Goal: Information Seeking & Learning: Learn about a topic

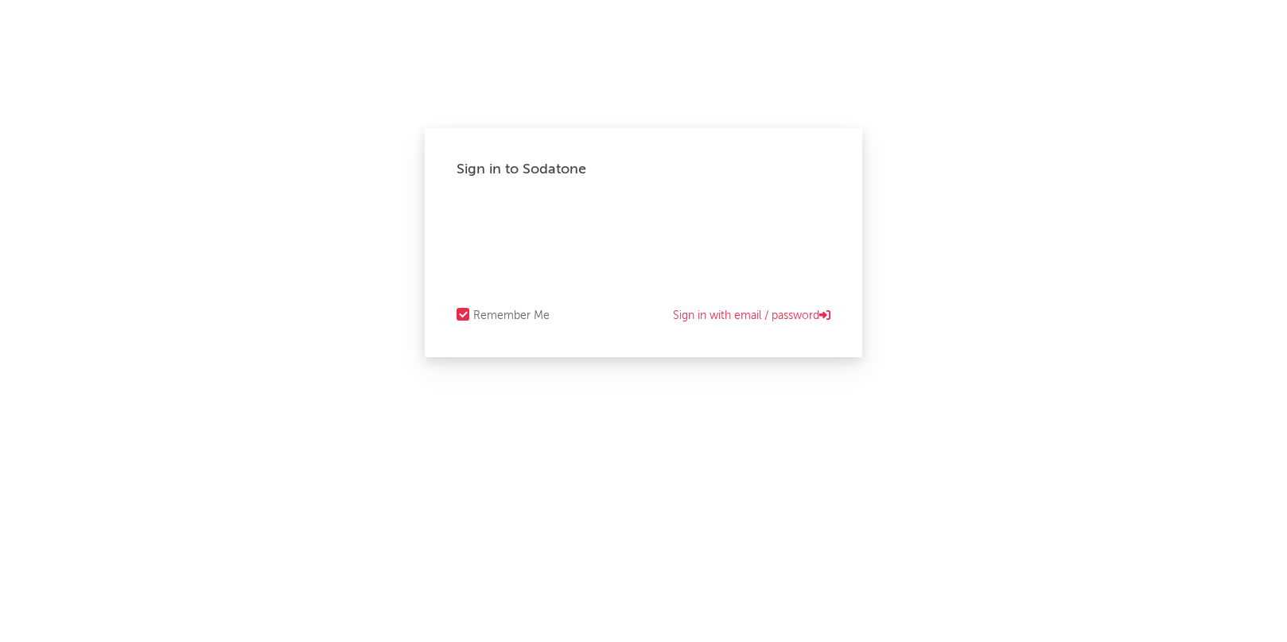
select select "other"
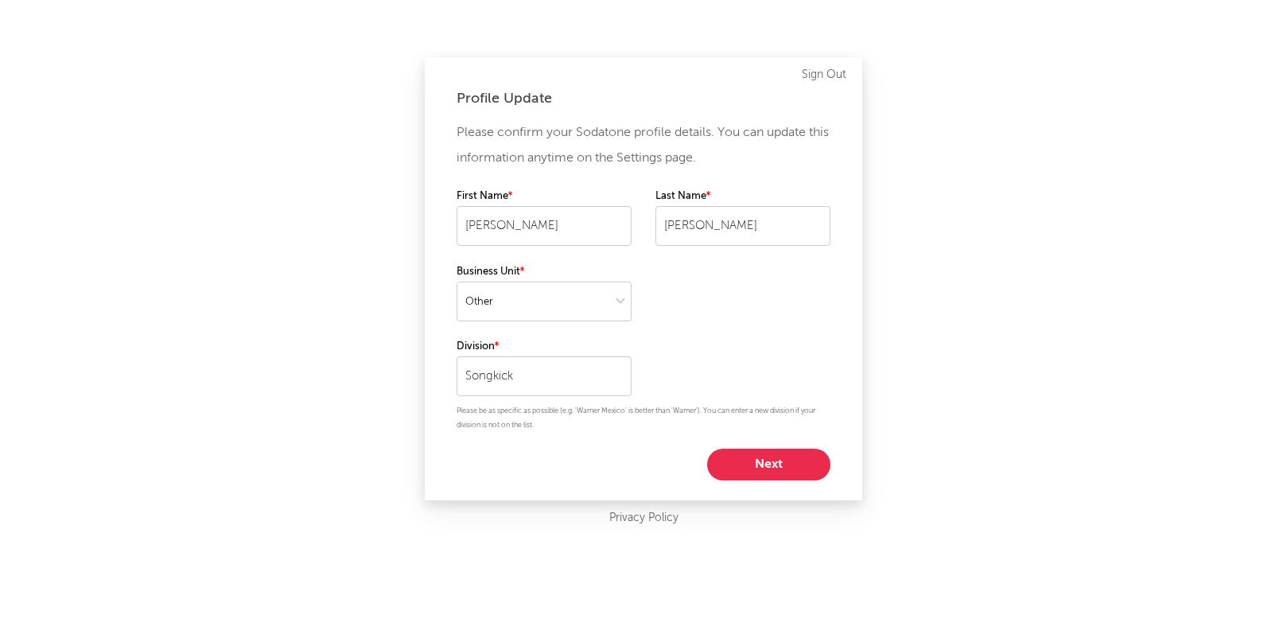
click at [752, 442] on div "Please confirm your Sodatone profile details. You can update this information a…" at bounding box center [644, 300] width 374 height 360
click at [752, 458] on button "Next" at bounding box center [768, 465] width 123 height 32
select select "other"
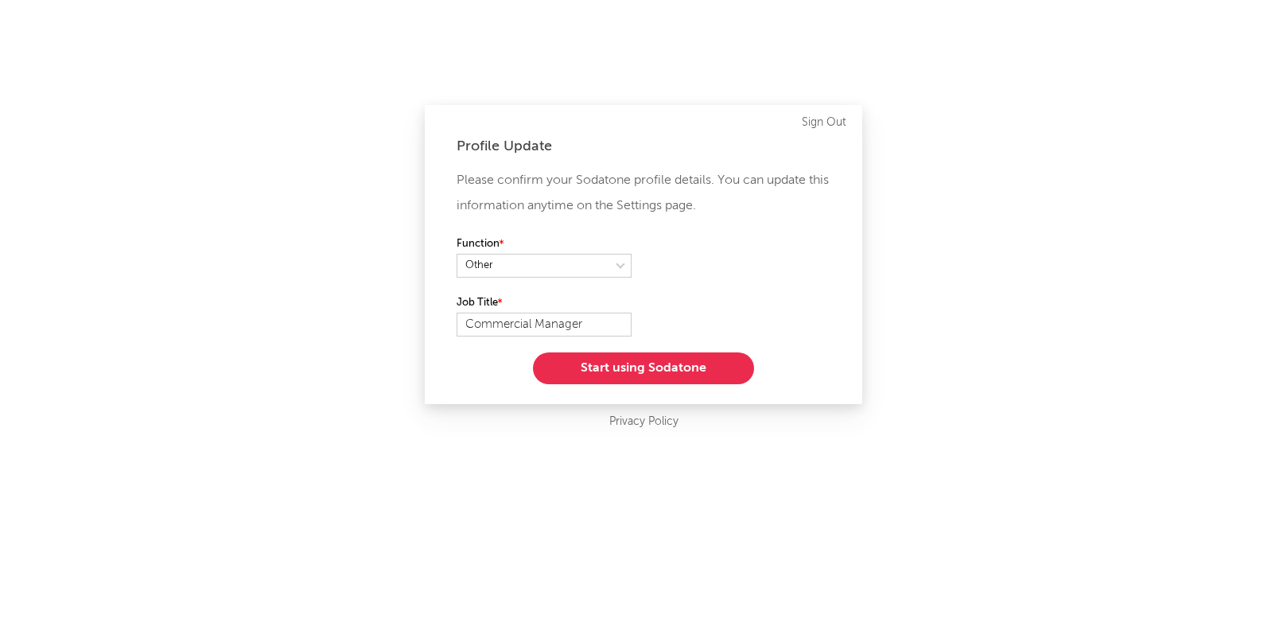
click at [677, 373] on button "Start using Sodatone" at bounding box center [643, 368] width 221 height 32
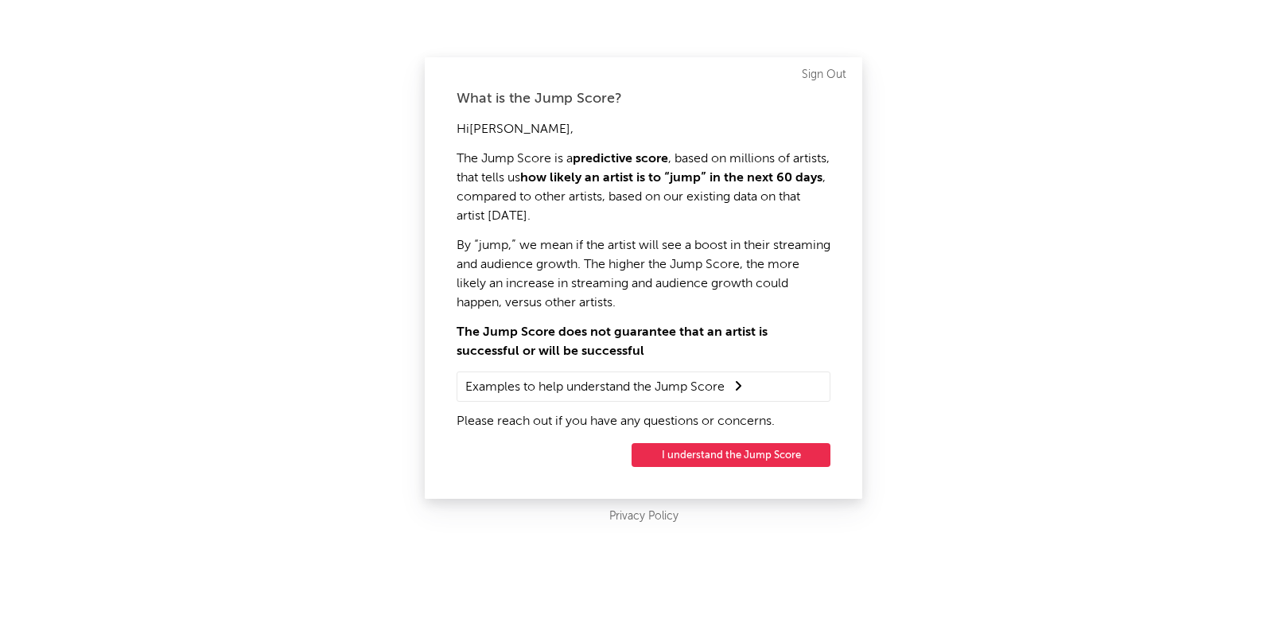
click at [698, 450] on button "I understand the Jump Score" at bounding box center [731, 455] width 199 height 24
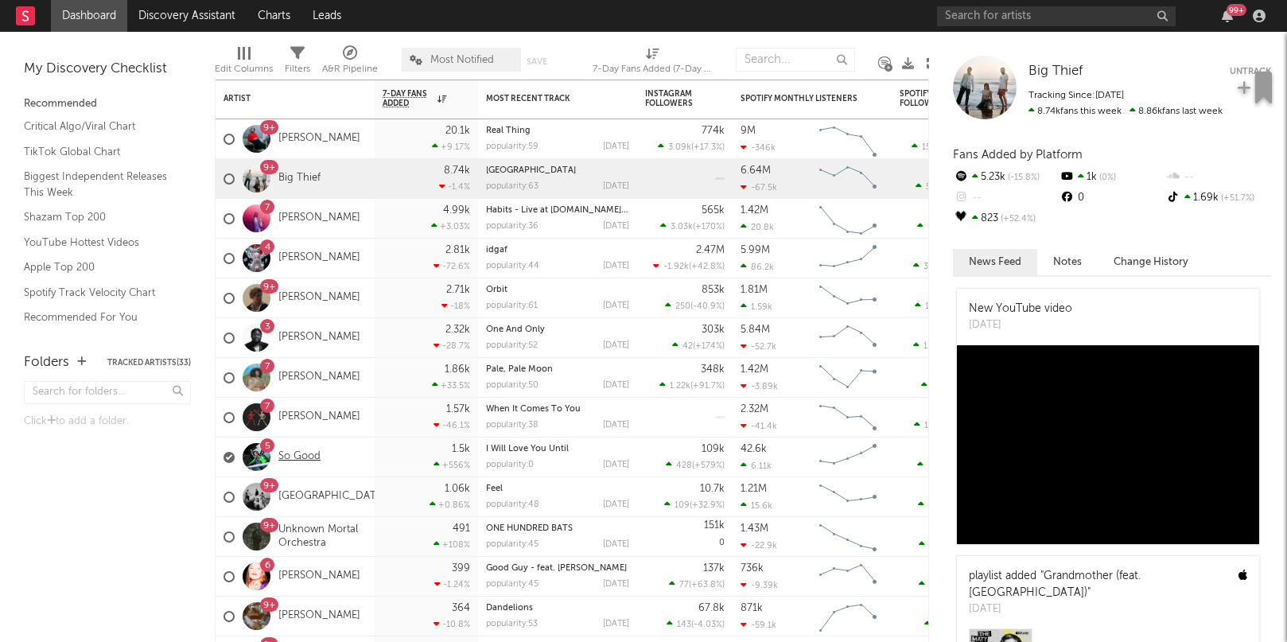
click at [286, 459] on link "So Good" at bounding box center [299, 457] width 42 height 14
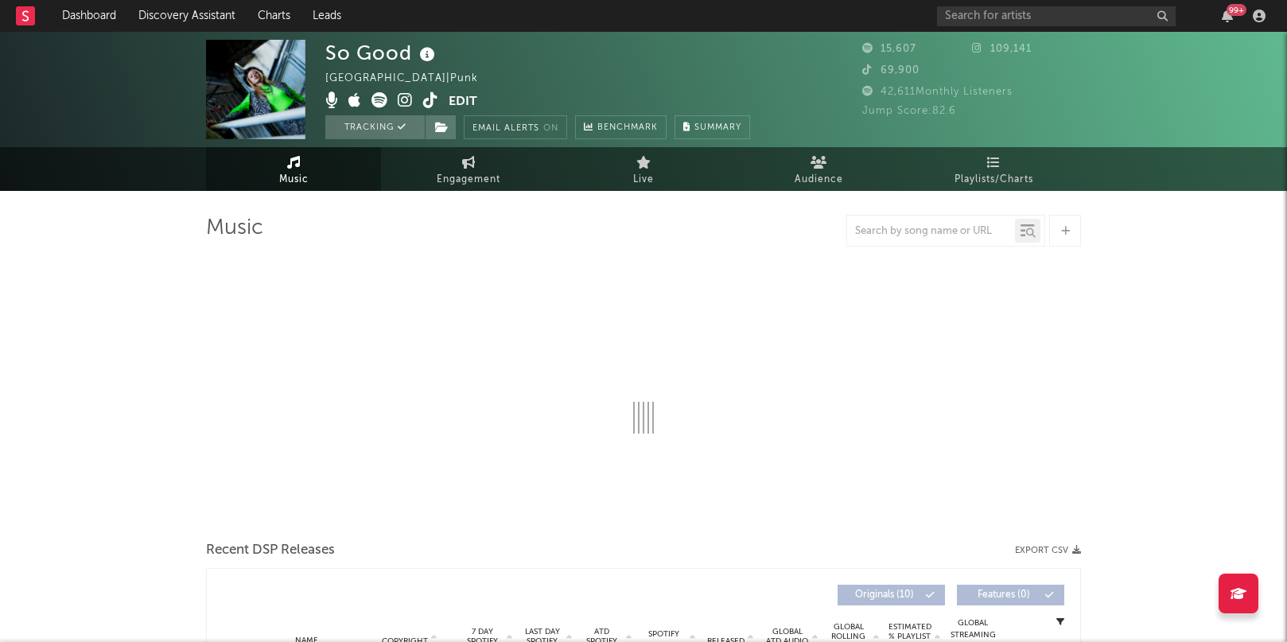
select select "1w"
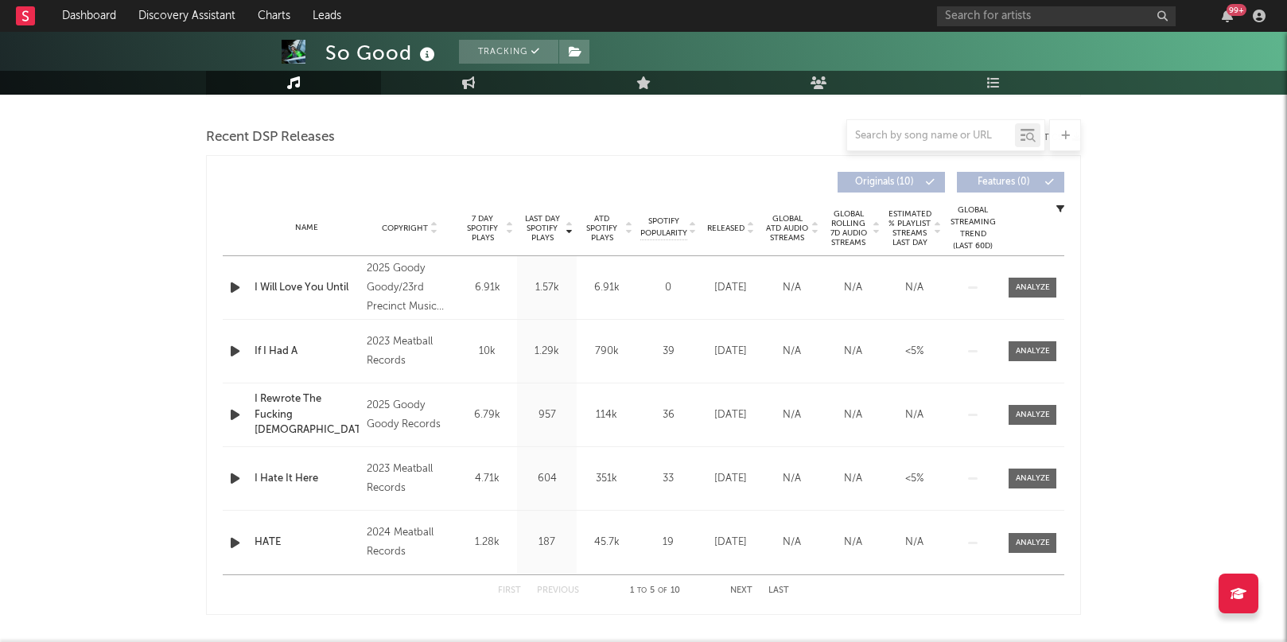
scroll to position [560, 0]
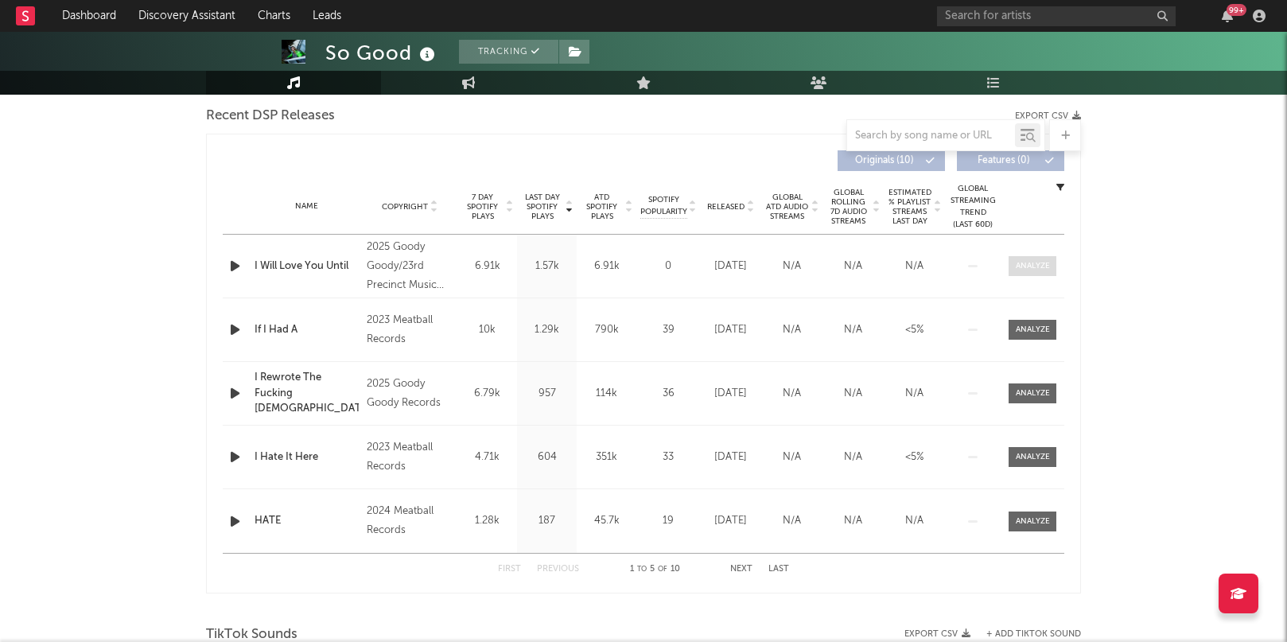
click at [1034, 263] on div at bounding box center [1033, 266] width 34 height 12
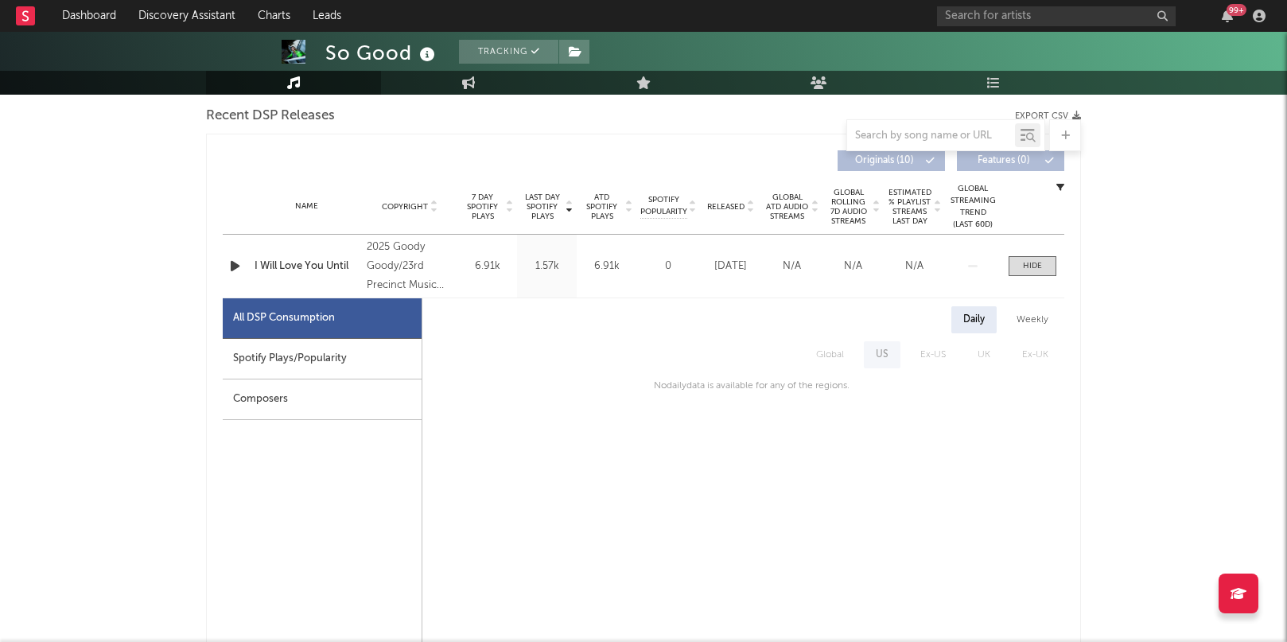
click at [313, 371] on div "Spotify Plays/Popularity" at bounding box center [322, 359] width 199 height 41
select select "1w"
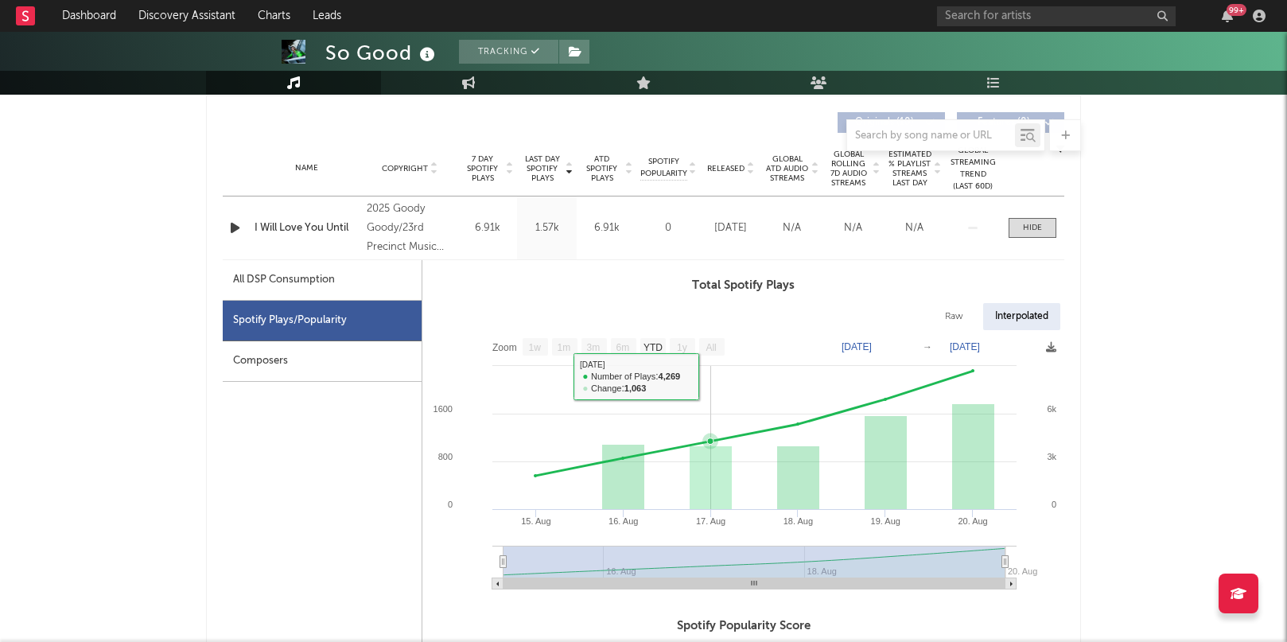
scroll to position [546, 0]
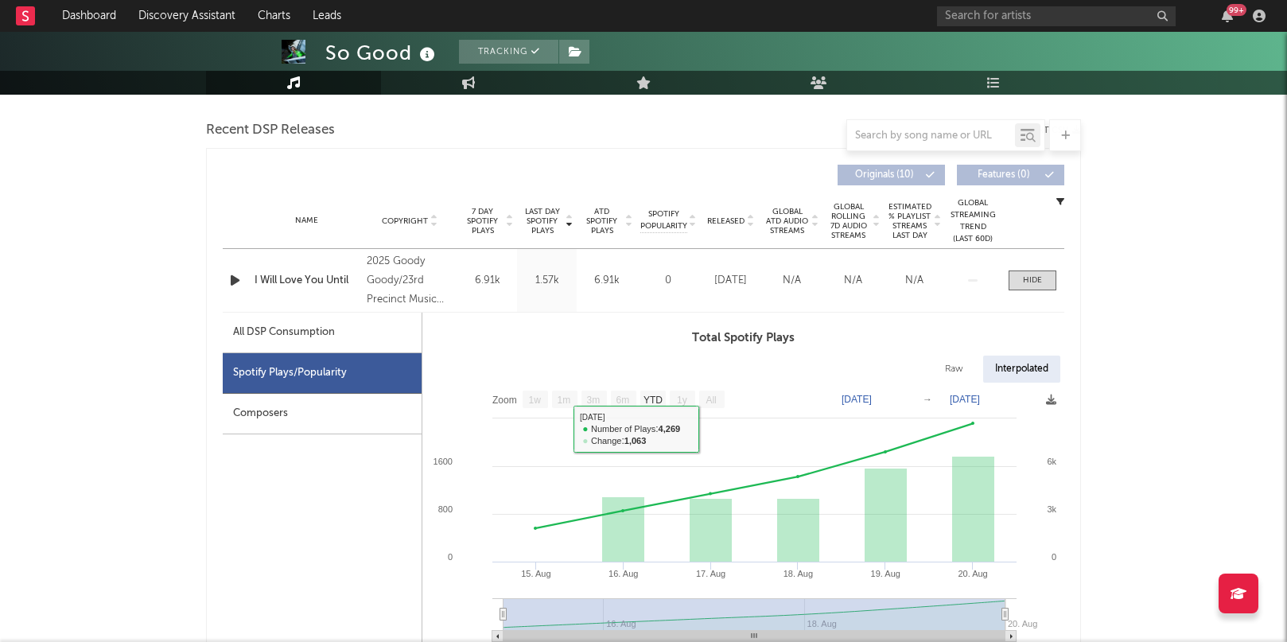
click at [325, 411] on div "Composers" at bounding box center [322, 414] width 199 height 41
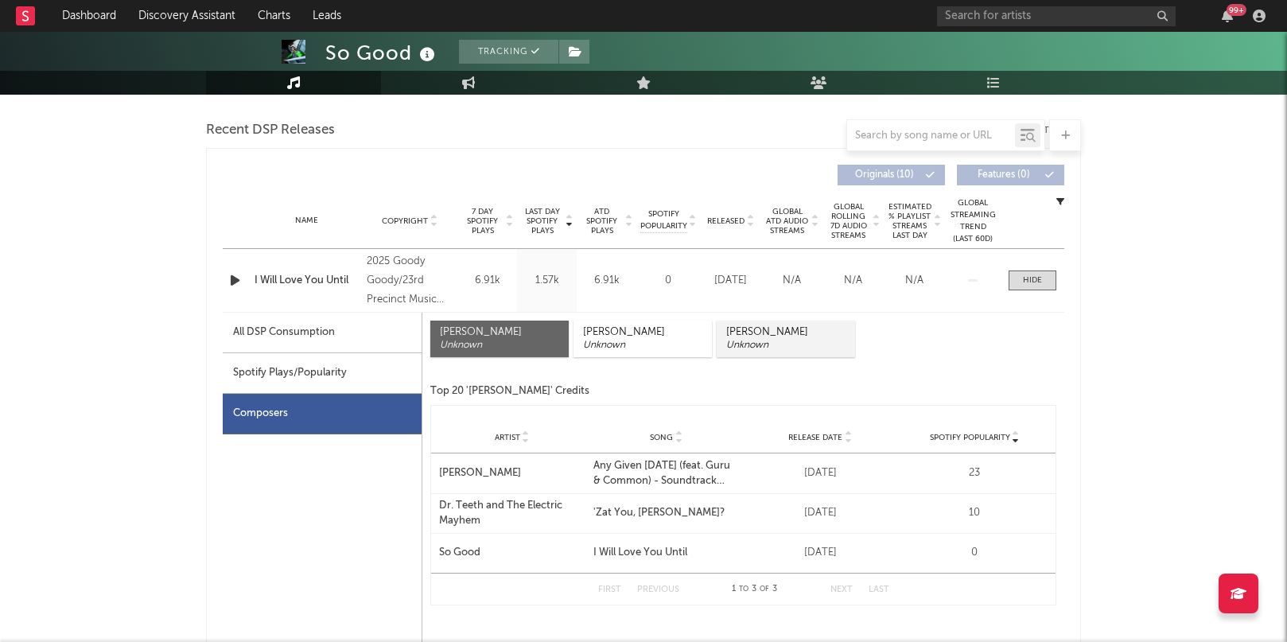
click at [824, 332] on div "Sophie Bokor-Ingram" at bounding box center [785, 332] width 119 height 13
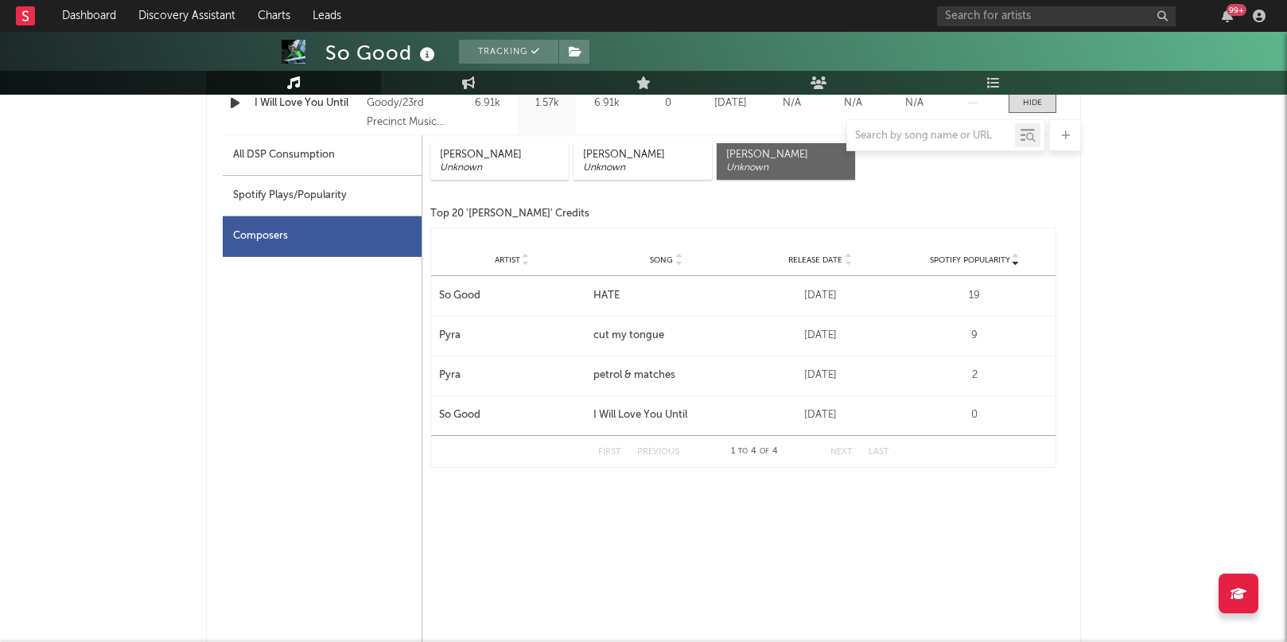
scroll to position [727, 0]
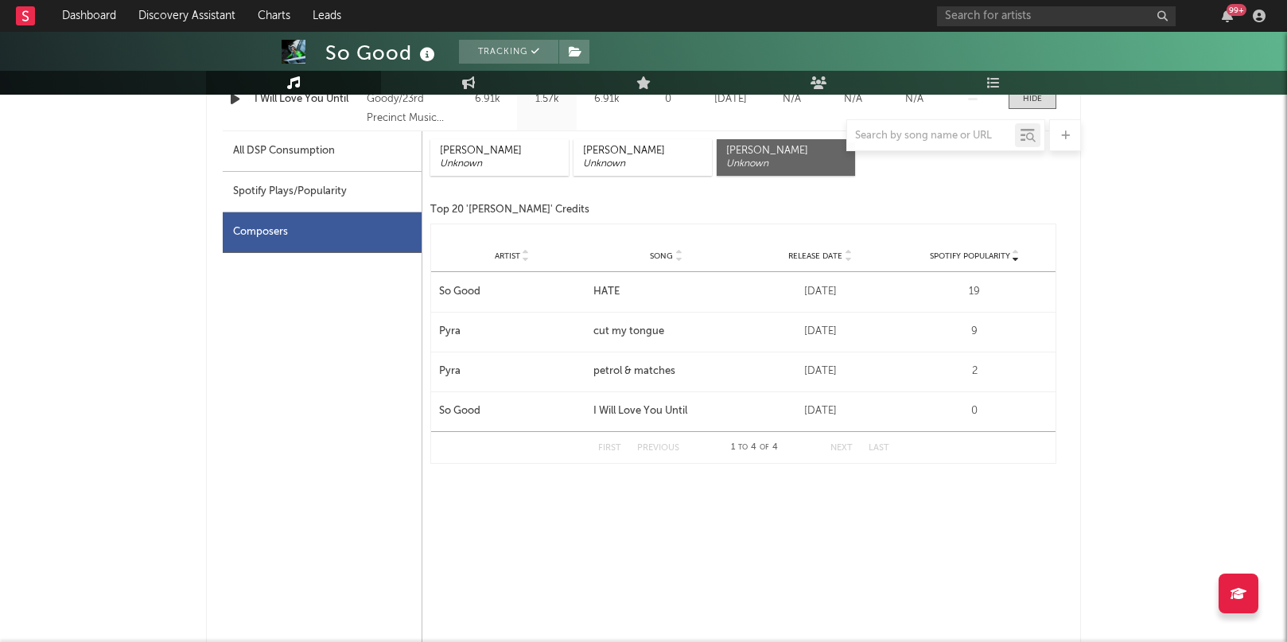
click at [453, 370] on div "Pyra" at bounding box center [512, 372] width 146 height 16
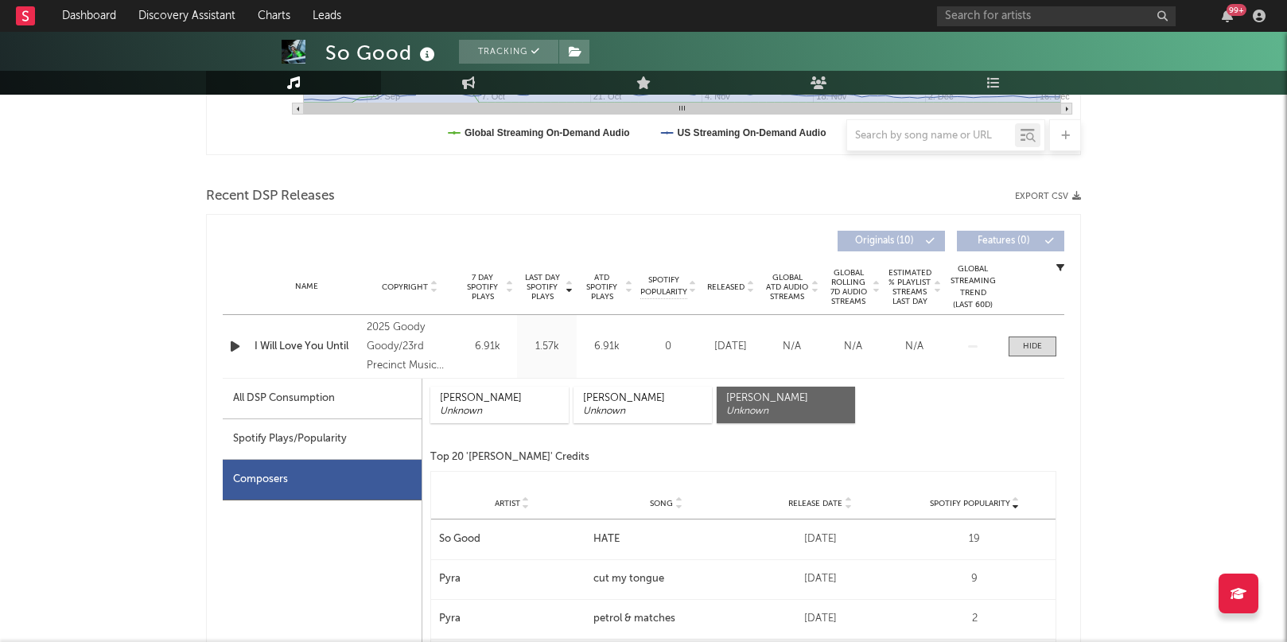
scroll to position [477, 0]
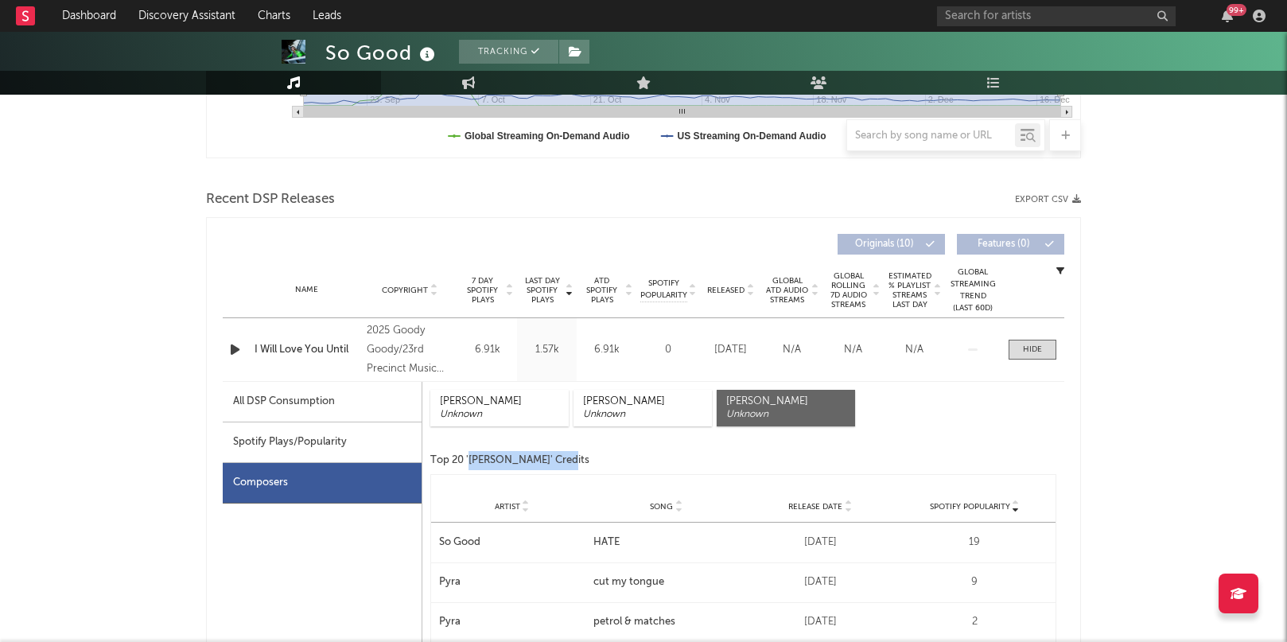
drag, startPoint x: 572, startPoint y: 461, endPoint x: 472, endPoint y: 454, distance: 100.4
click at [472, 454] on div "Top 20 'Sophie Bokor-Ingram' Credits" at bounding box center [743, 460] width 626 height 19
click at [467, 461] on div "Top 20 'Sophie Bokor-Ingram' Credits" at bounding box center [743, 460] width 626 height 19
drag, startPoint x: 469, startPoint y: 461, endPoint x: 572, endPoint y: 456, distance: 102.7
click at [572, 456] on div "Top 20 'Sophie Bokor-Ingram' Credits" at bounding box center [743, 460] width 626 height 19
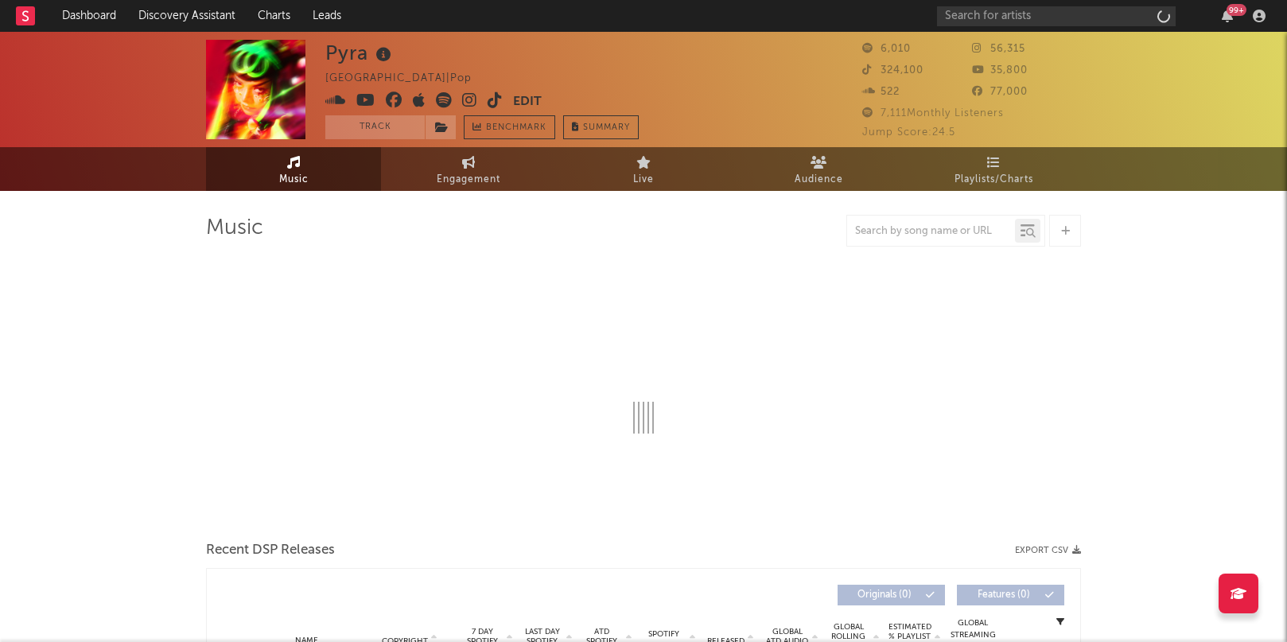
select select "6m"
